Goal: Task Accomplishment & Management: Use online tool/utility

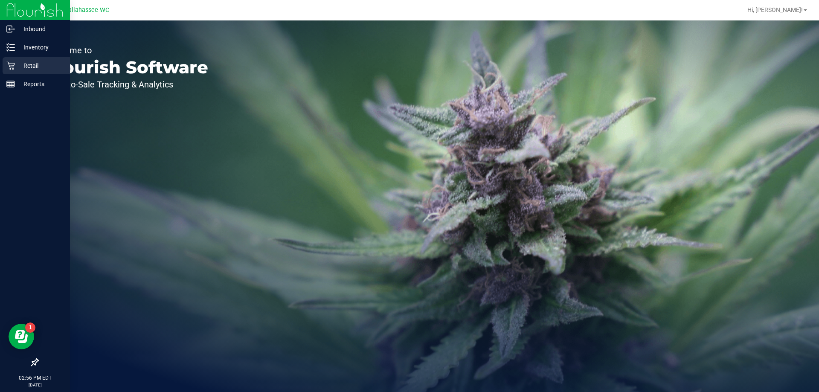
click at [42, 69] on p "Retail" at bounding box center [40, 66] width 51 height 10
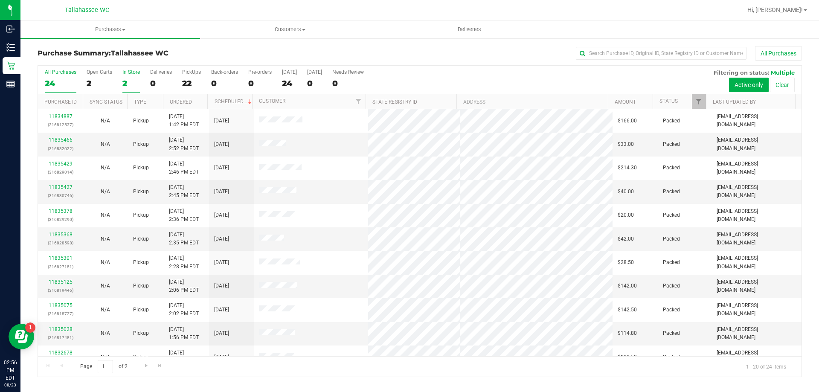
click at [132, 79] on div "2" at bounding box center [130, 83] width 17 height 10
click at [0, 0] on input "In Store 2" at bounding box center [0, 0] width 0 height 0
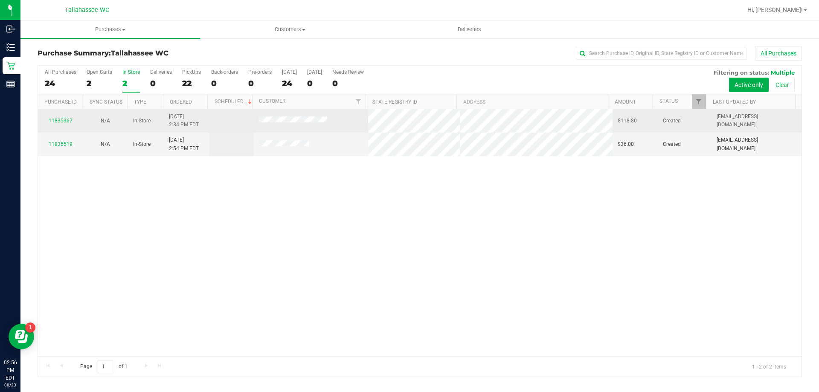
click at [54, 117] on div "11835367" at bounding box center [60, 121] width 35 height 8
click at [54, 119] on link "11835367" at bounding box center [61, 121] width 24 height 6
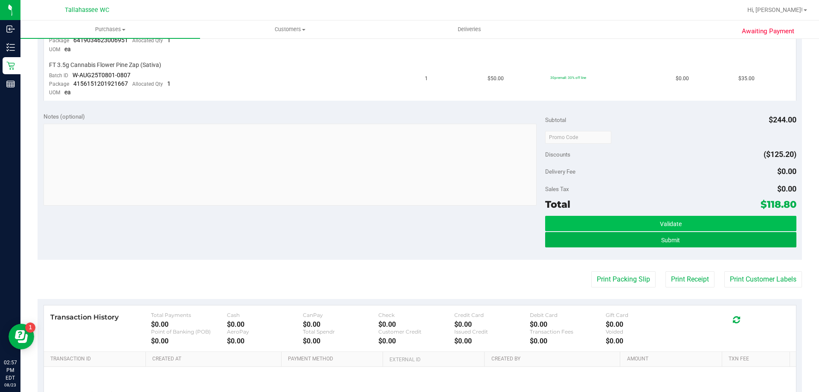
scroll to position [345, 0]
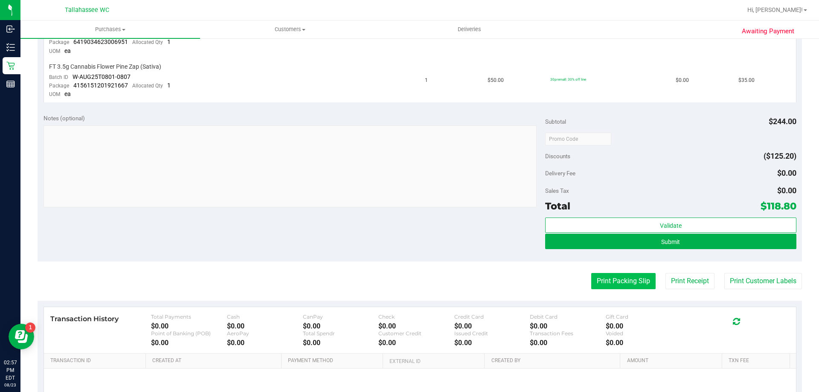
click at [625, 282] on button "Print Packing Slip" at bounding box center [623, 281] width 64 height 16
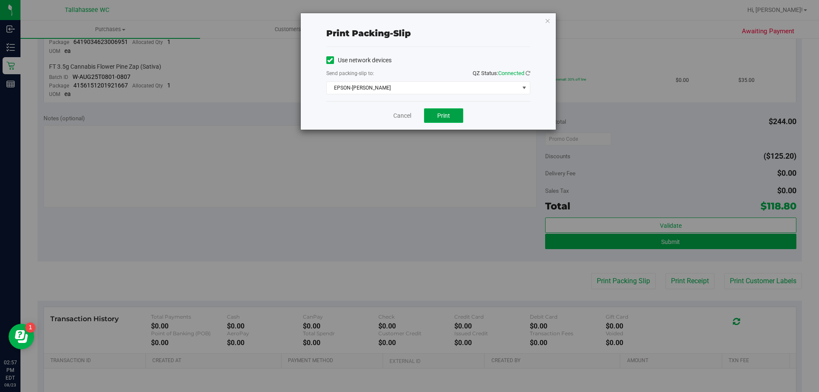
click at [442, 121] on button "Print" at bounding box center [443, 115] width 39 height 14
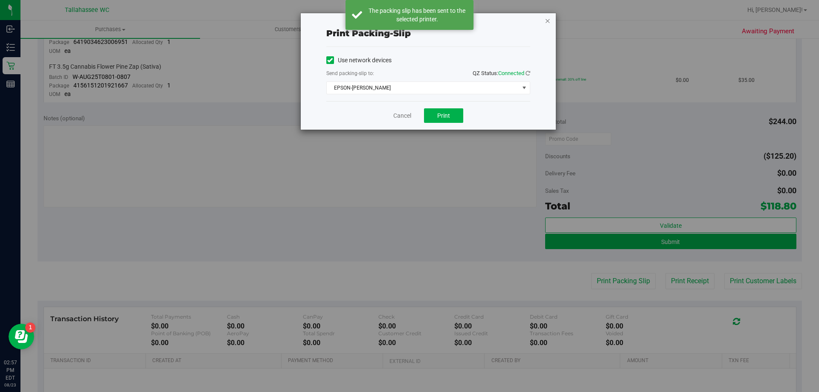
click at [548, 20] on icon "button" at bounding box center [547, 20] width 6 height 10
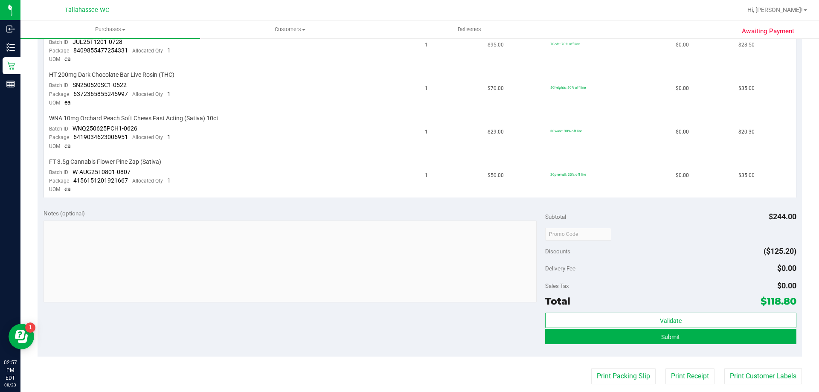
scroll to position [0, 0]
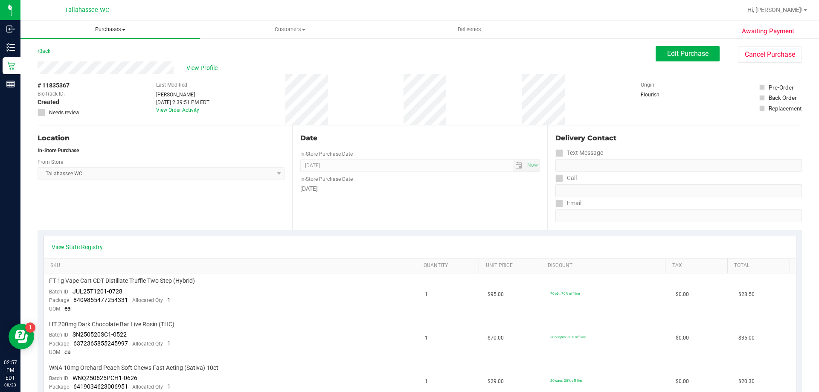
click at [111, 32] on span "Purchases" at bounding box center [109, 30] width 179 height 8
click at [107, 63] on li "Fulfillment" at bounding box center [109, 62] width 179 height 10
